Goal: Task Accomplishment & Management: Use online tool/utility

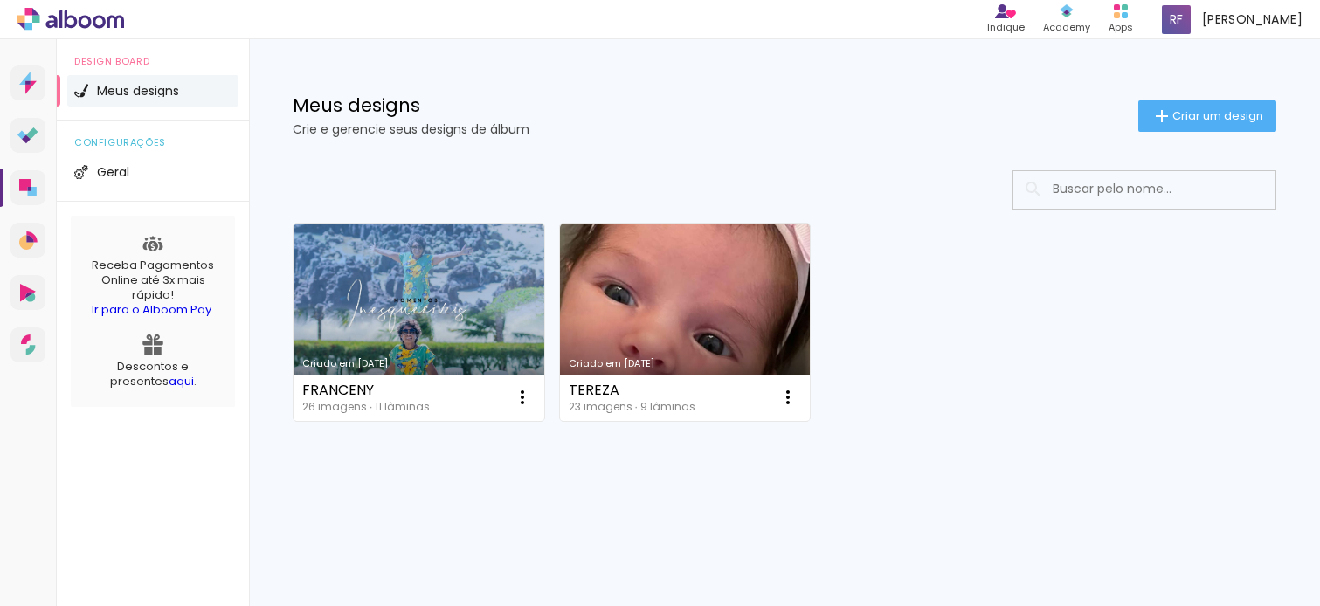
click at [731, 311] on link "Criado em [DATE]" at bounding box center [685, 322] width 251 height 197
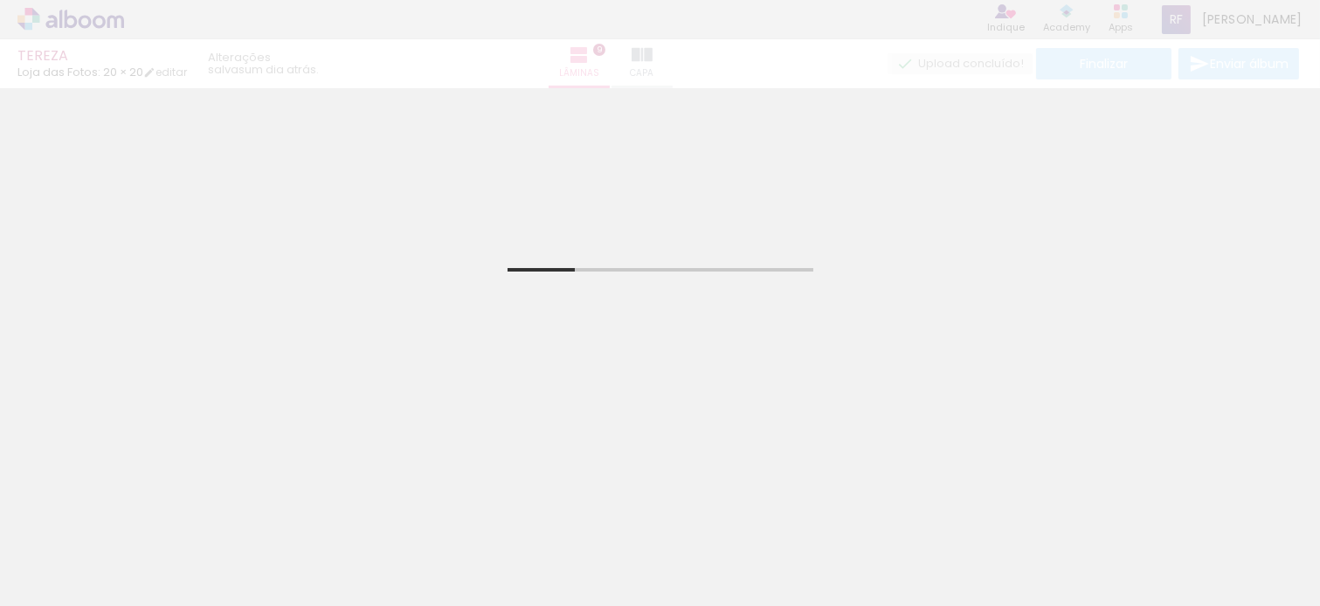
click at [97, 17] on div "TEREZA Loja das Fotos: 20 × 20 editar um dia atrás. Lâminas 9 Capa Finalizar En…" at bounding box center [660, 44] width 1320 height 88
